Goal: Task Accomplishment & Management: Complete application form

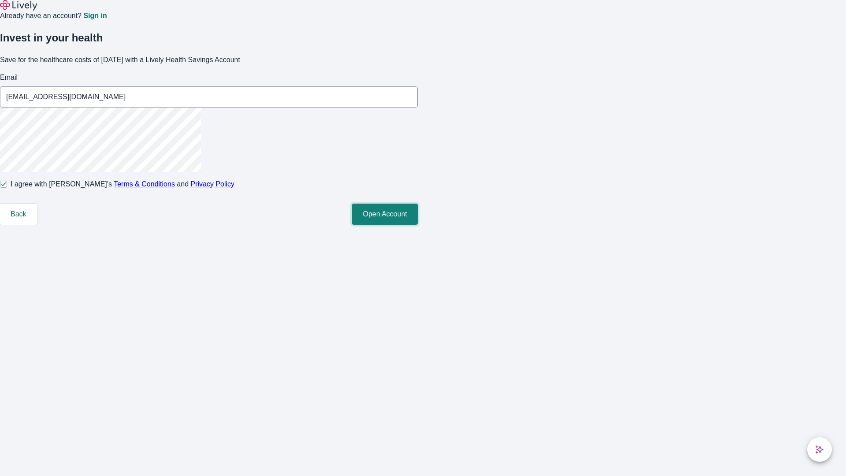
click at [418, 225] on button "Open Account" at bounding box center [385, 213] width 66 height 21
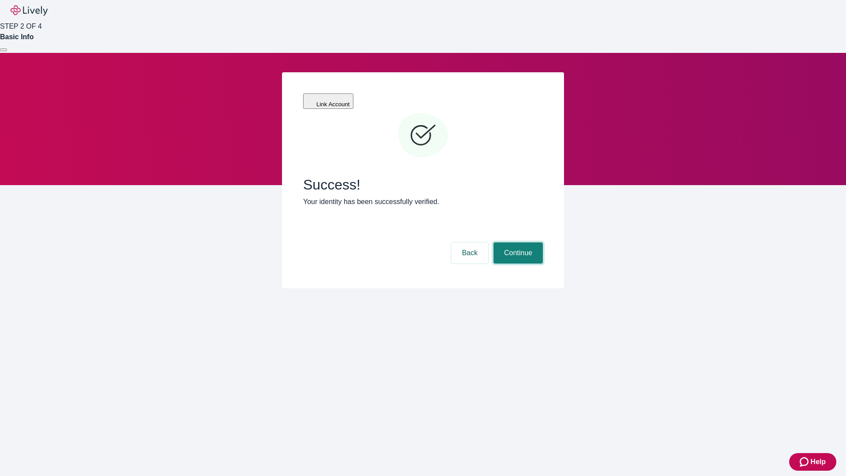
click at [517, 242] on button "Continue" at bounding box center [517, 252] width 49 height 21
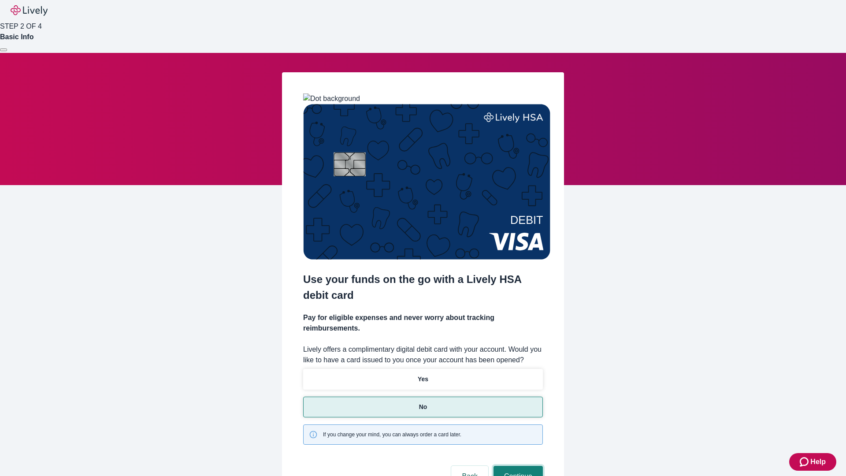
click at [517, 466] on button "Continue" at bounding box center [517, 476] width 49 height 21
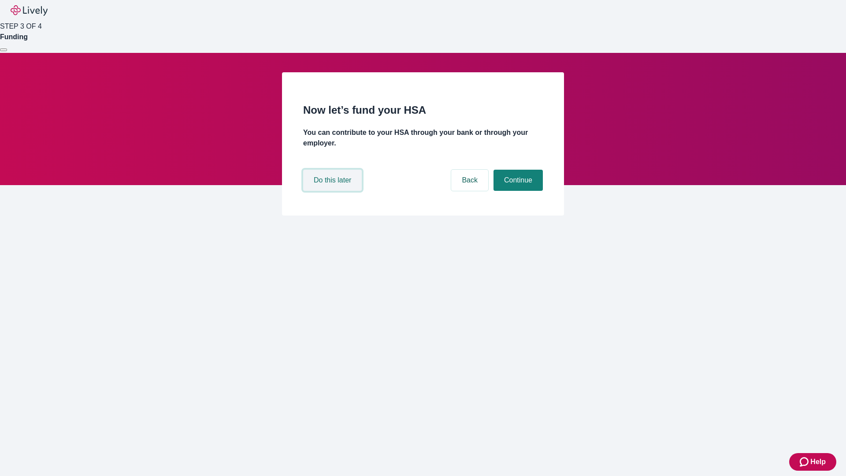
click at [333, 191] on button "Do this later" at bounding box center [332, 180] width 59 height 21
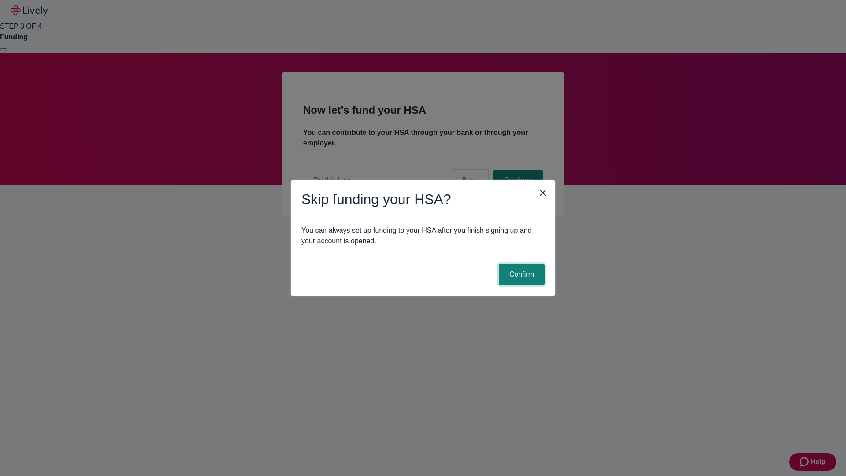
click at [520, 274] on button "Confirm" at bounding box center [522, 274] width 46 height 21
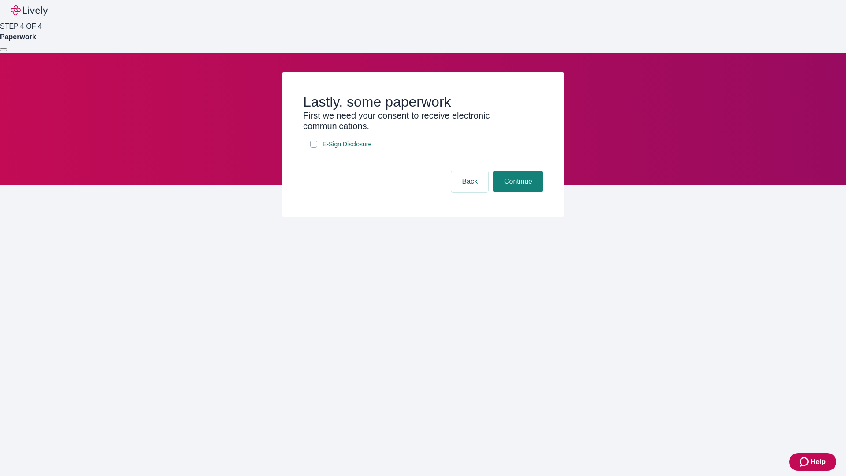
click at [314, 148] on input "E-Sign Disclosure" at bounding box center [313, 143] width 7 height 7
checkbox input "true"
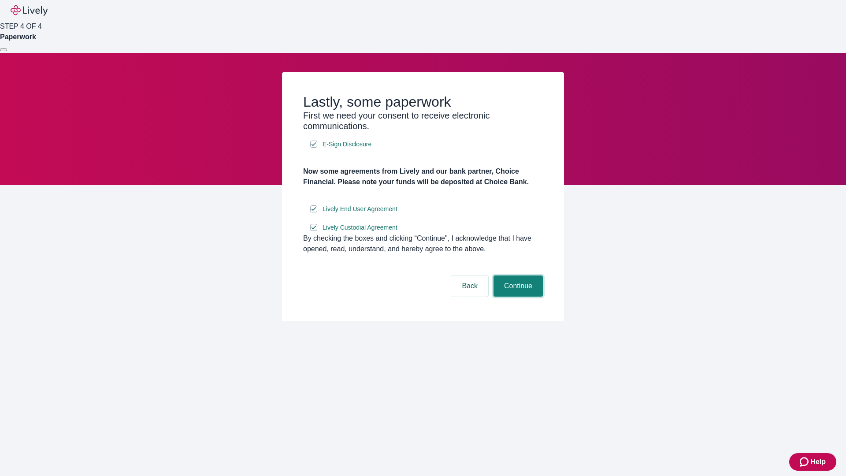
click at [517, 296] on button "Continue" at bounding box center [517, 285] width 49 height 21
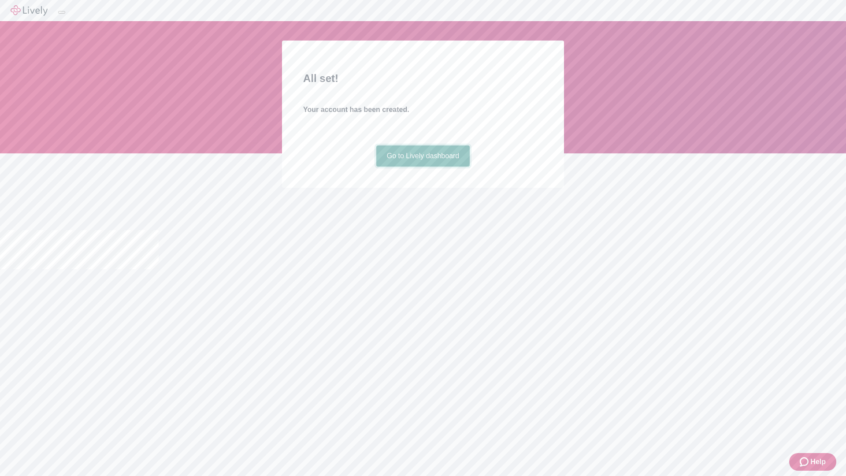
click at [422, 166] on link "Go to Lively dashboard" at bounding box center [423, 155] width 94 height 21
